Goal: Complete application form

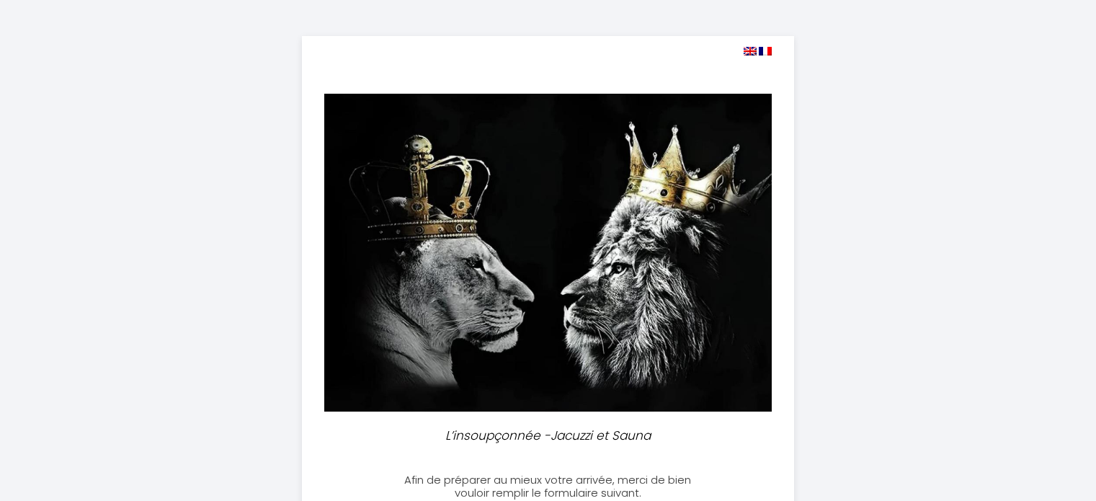
select select
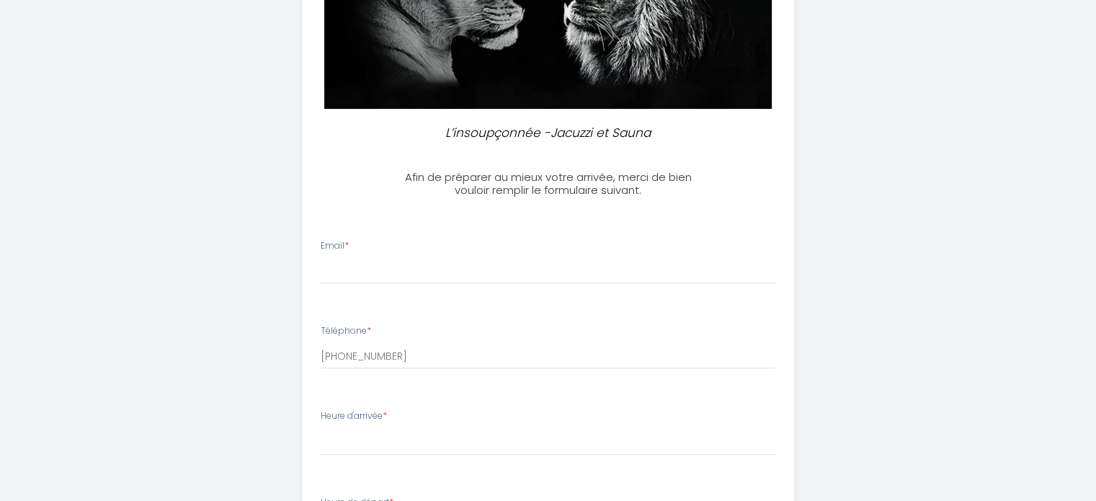
scroll to position [316, 0]
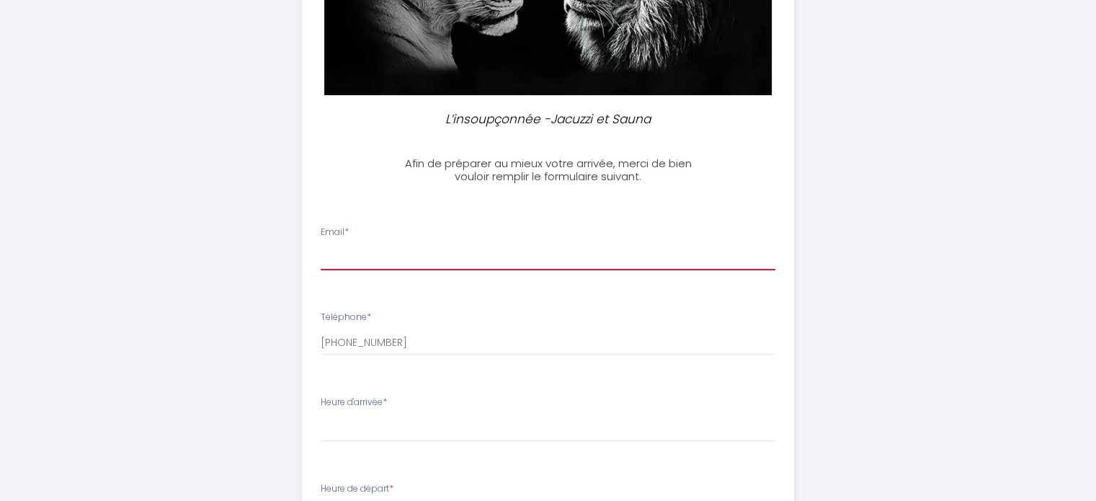
click at [394, 259] on input "Email *" at bounding box center [548, 257] width 455 height 26
type input "[EMAIL_ADDRESS][DOMAIN_NAME]"
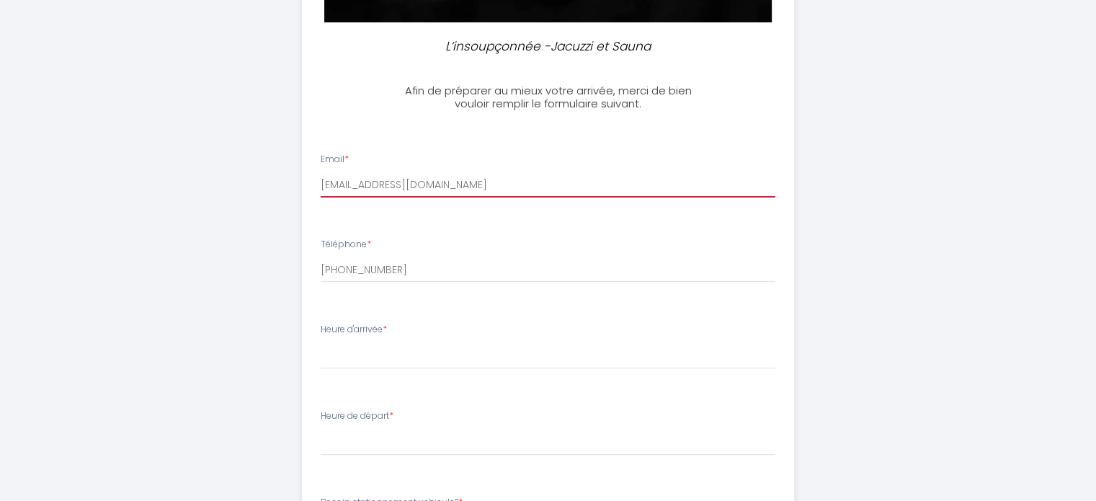
scroll to position [489, 0]
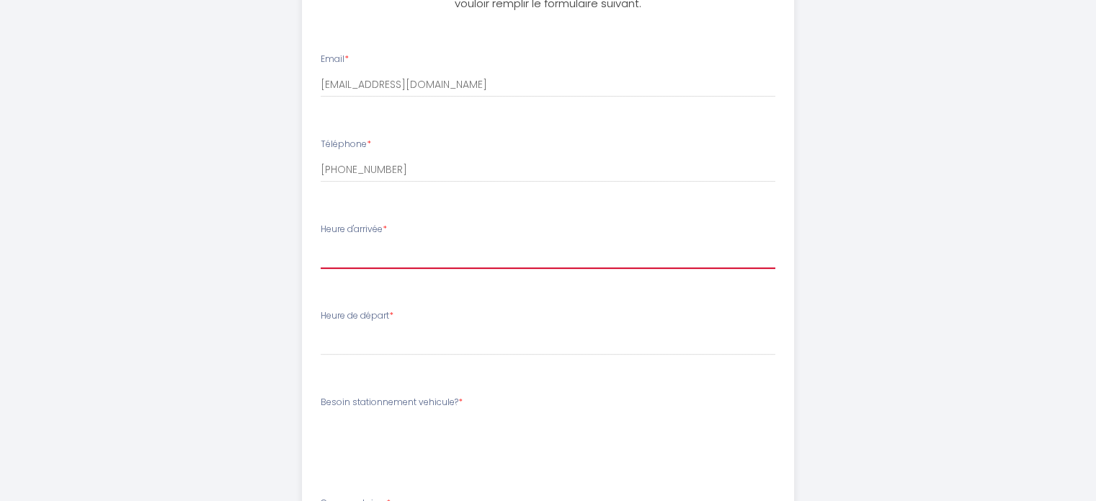
click at [369, 254] on select "17:00 17:30 18:00 18:30 19:00 19:30 20:00 20:30 21:00 21:30 22:00 22:30 23:00 2…" at bounding box center [548, 254] width 455 height 27
select select "17:00"
click at [321, 241] on select "17:00 17:30 18:00 18:30 19:00 19:30 20:00 20:30 21:00 21:30 22:00 22:30 23:00 2…" at bounding box center [548, 254] width 455 height 27
click at [375, 326] on div "Heure de départ * 00:00 00:30 01:00 01:30 02:00 02:30 03:00 03:30 04:00 04:30 0…" at bounding box center [548, 332] width 455 height 46
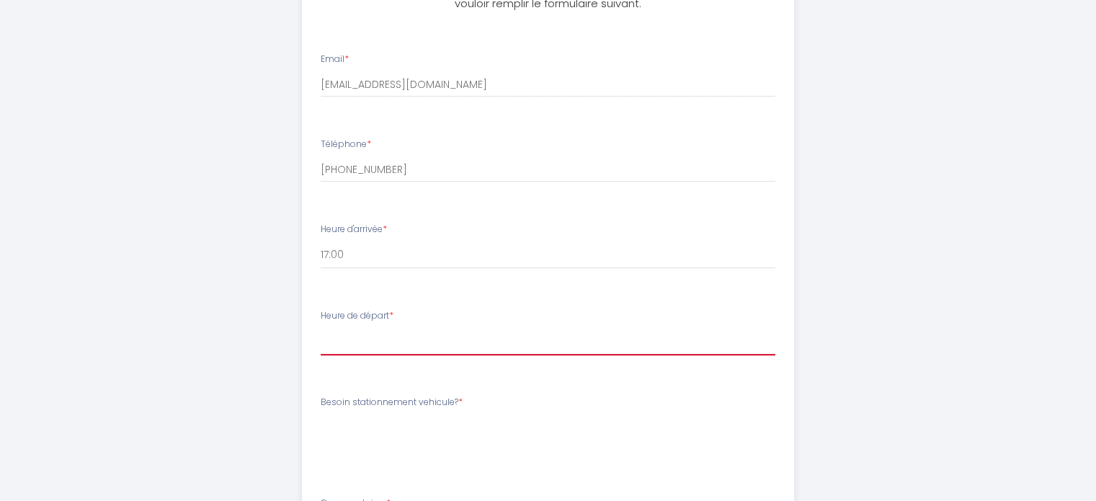
click at [373, 344] on select "00:00 00:30 01:00 01:30 02:00 02:30 03:00 03:30 04:00 04:30 05:00 05:30 06:00 0…" at bounding box center [548, 341] width 455 height 27
select select "11:00"
click at [321, 328] on select "00:00 00:30 01:00 01:30 02:00 02:30 03:00 03:30 04:00 04:30 05:00 05:30 06:00 0…" at bounding box center [548, 341] width 455 height 27
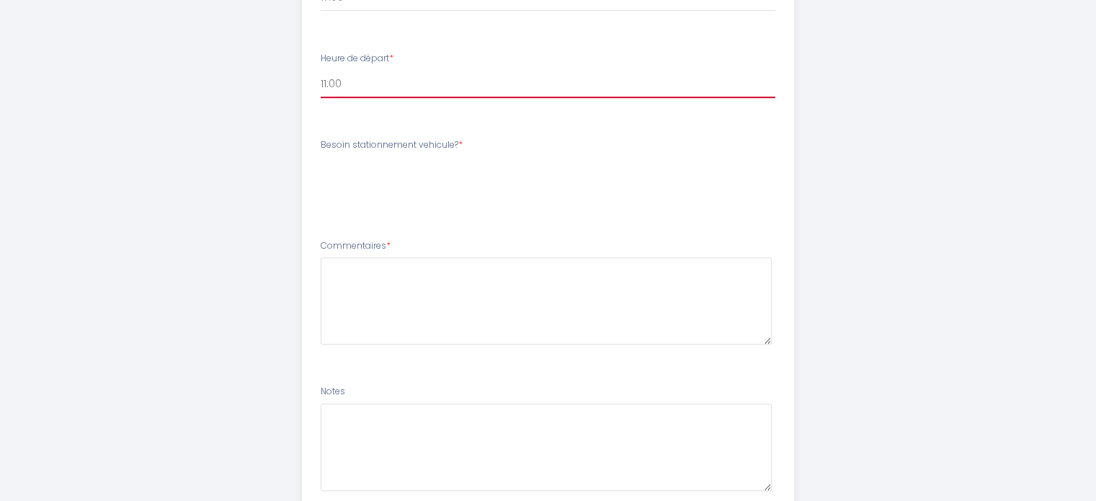
scroll to position [749, 0]
click at [453, 140] on label "Besoin stationnement vehicule? *" at bounding box center [392, 142] width 142 height 14
click at [477, 147] on div "Besoin stationnement vehicule? * [PERSON_NAME] stationnement vehicule? OUI NON" at bounding box center [548, 158] width 455 height 46
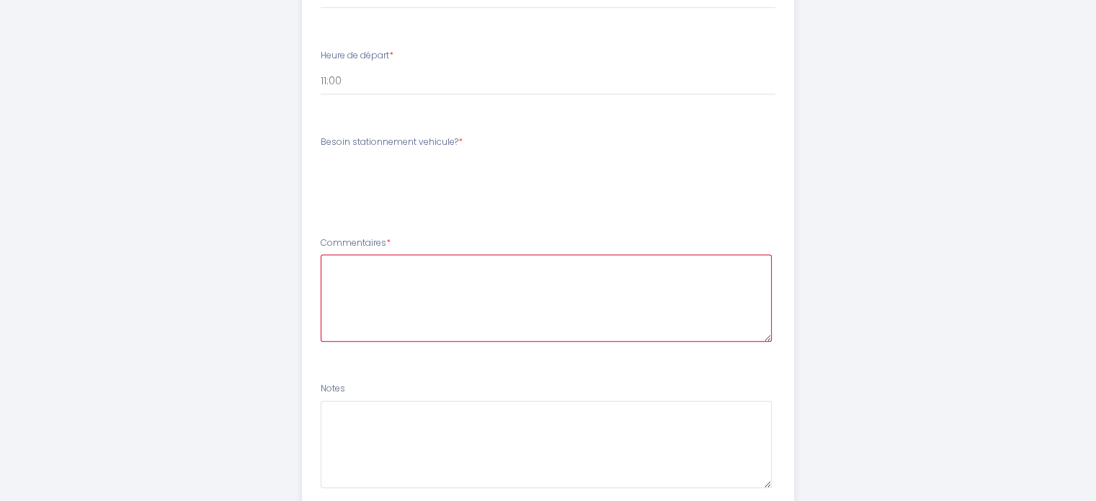
click at [366, 293] on textarea at bounding box center [546, 297] width 451 height 87
click at [457, 135] on li "Besoin stationnement vehicule? * [PERSON_NAME] stationnement vehicule? OUI NON" at bounding box center [548, 173] width 491 height 92
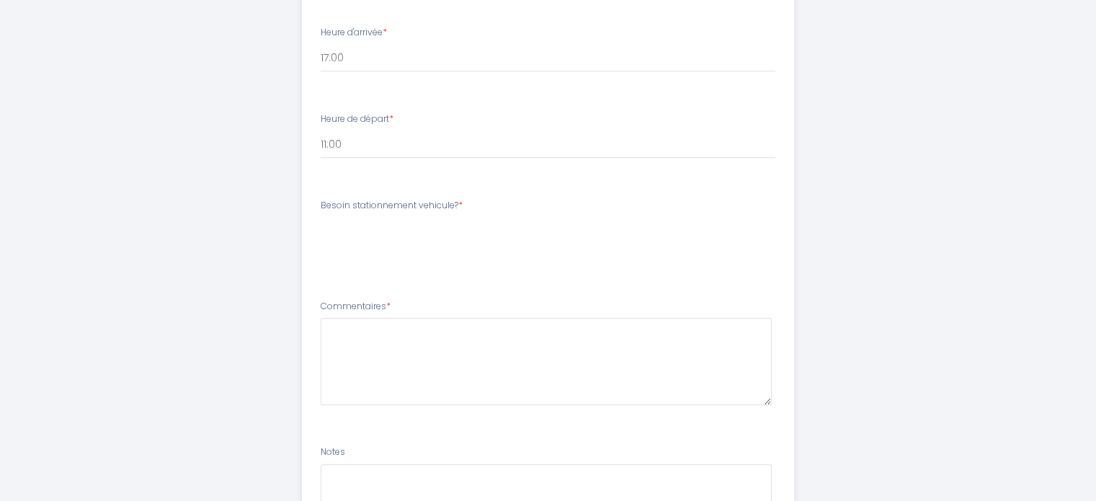
scroll to position [685, 0]
click at [468, 208] on div "Besoin stationnement vehicule? * [PERSON_NAME] stationnement vehicule? OUI NON" at bounding box center [548, 223] width 455 height 46
click at [455, 205] on label "Besoin stationnement vehicule? *" at bounding box center [392, 207] width 142 height 14
drag, startPoint x: 455, startPoint y: 205, endPoint x: 407, endPoint y: 296, distance: 103.5
click at [450, 213] on label "Besoin stationnement vehicule? *" at bounding box center [392, 207] width 142 height 14
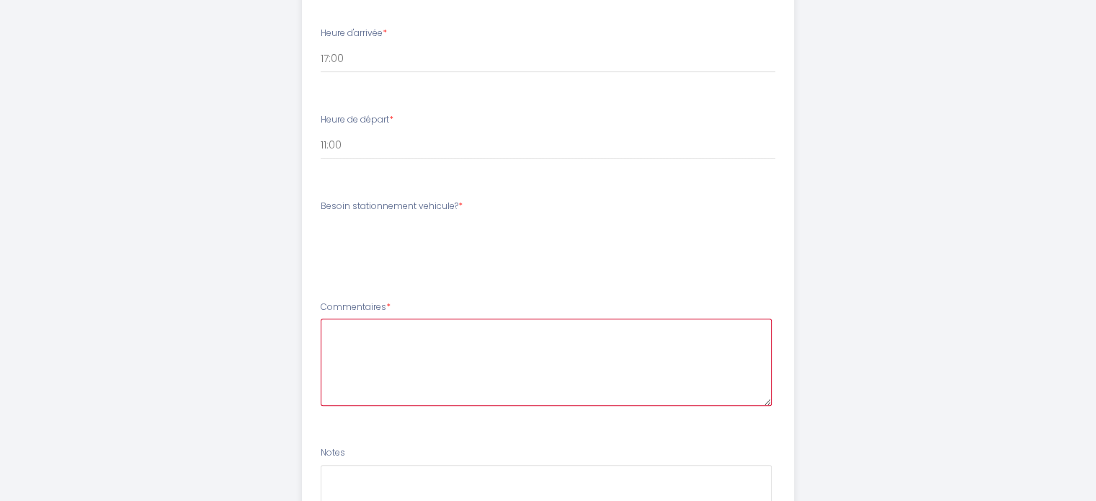
click at [352, 347] on textarea at bounding box center [546, 362] width 451 height 87
type textarea "V"
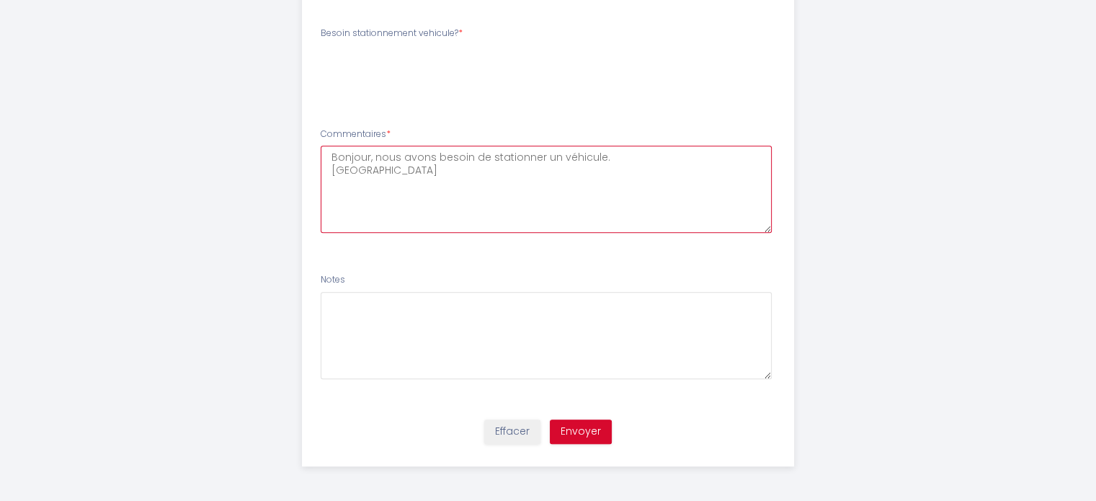
type textarea "Bonjour, nous avons besoin de stationner un véhicule. [GEOGRAPHIC_DATA]"
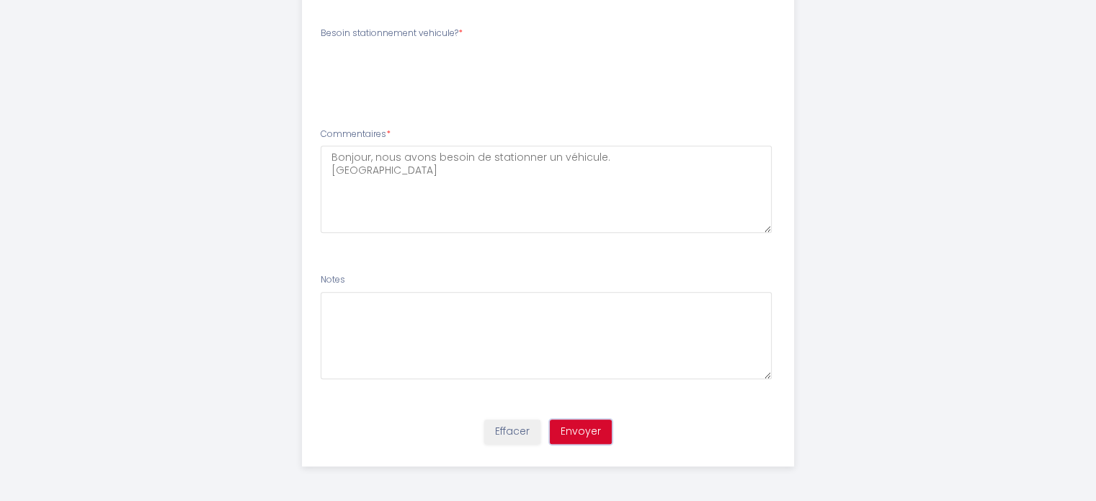
click at [595, 421] on button "Envoyer" at bounding box center [581, 431] width 62 height 25
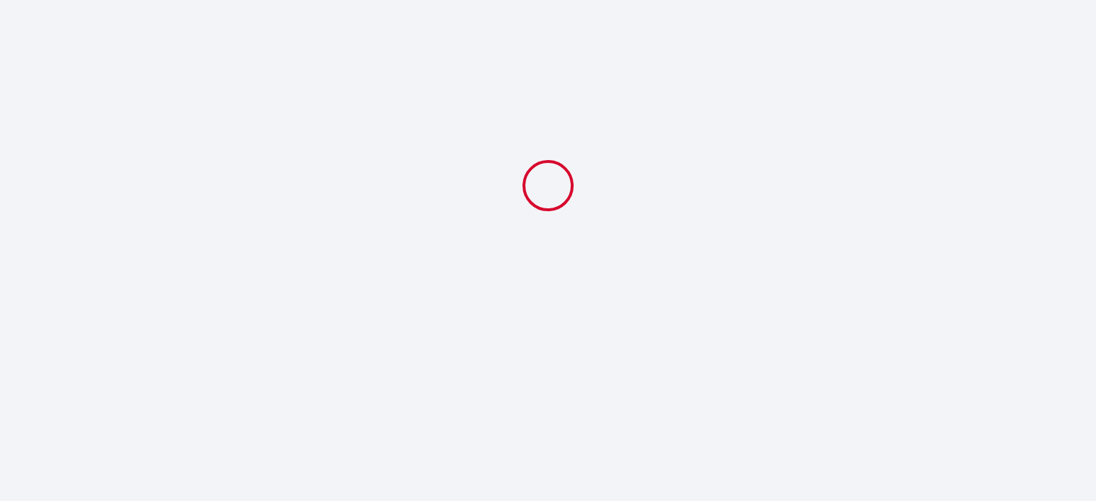
scroll to position [0, 0]
select select "11:00"
select select
